Goal: Task Accomplishment & Management: Manage account settings

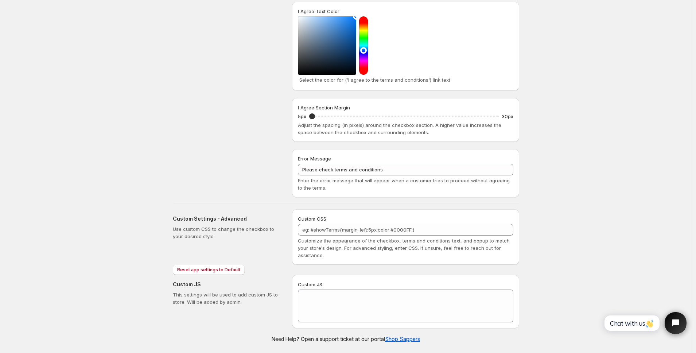
click at [558, 107] on div "Save Discard Main Settings Enable/Disable - I Agree checkbox App To activate or…" at bounding box center [346, 37] width 692 height 631
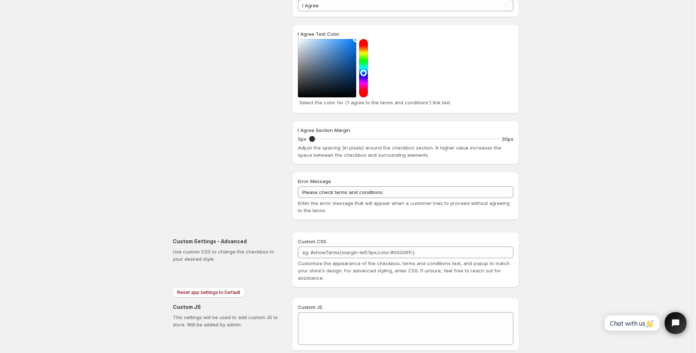
click at [241, 166] on div "Design Settings Manage look and feel for I Agree checkbox" at bounding box center [229, 10] width 113 height 419
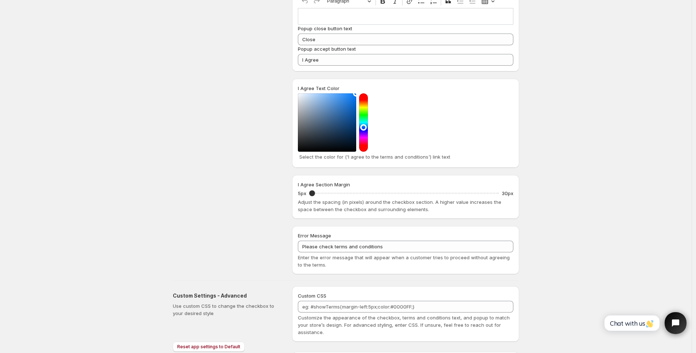
scroll to position [278, 0]
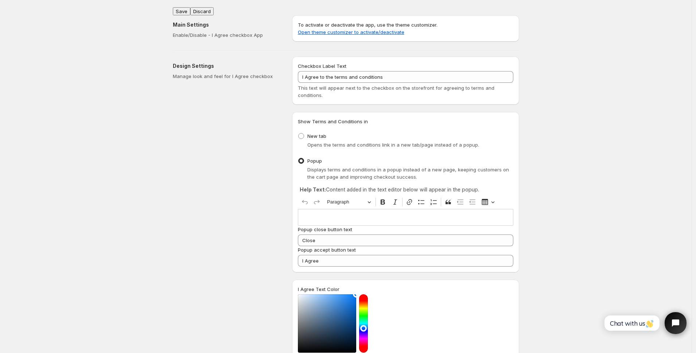
scroll to position [278, 0]
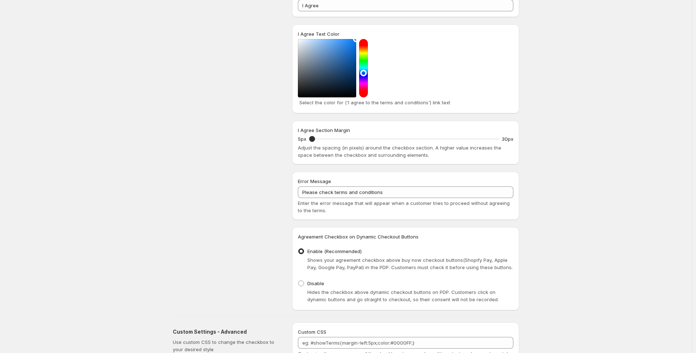
scroll to position [255, 0]
click at [319, 285] on span "Disable" at bounding box center [315, 283] width 17 height 6
click at [299, 281] on input "Disable" at bounding box center [298, 280] width 0 height 0
radio input "true"
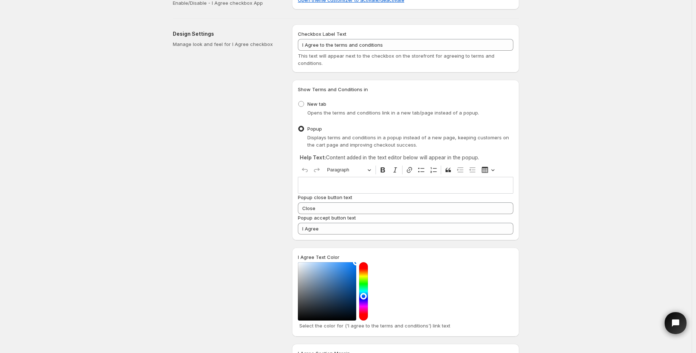
scroll to position [0, 0]
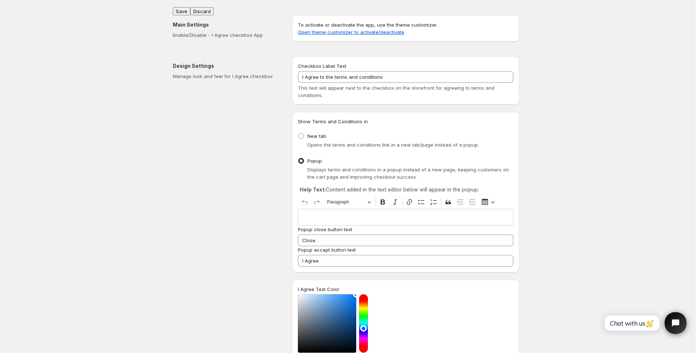
click at [182, 8] on button "Save" at bounding box center [182, 11] width 18 height 8
